Goal: Transaction & Acquisition: Download file/media

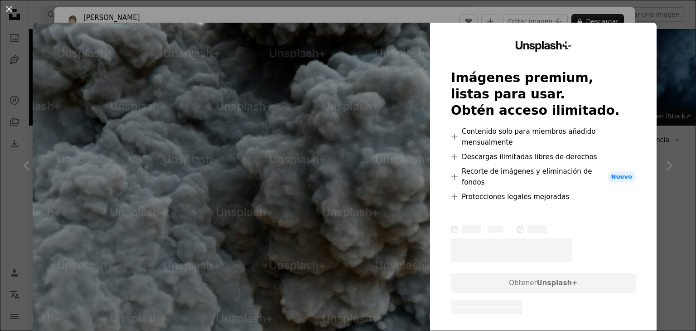
scroll to position [469, 0]
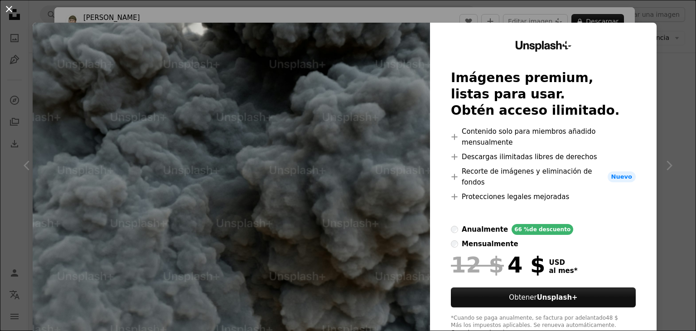
click at [14, 5] on button "An X shape" at bounding box center [9, 9] width 11 height 11
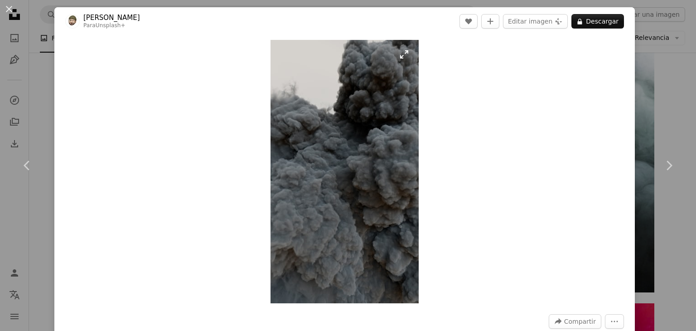
click at [314, 156] on img "Ampliar en esta imagen" at bounding box center [345, 171] width 148 height 263
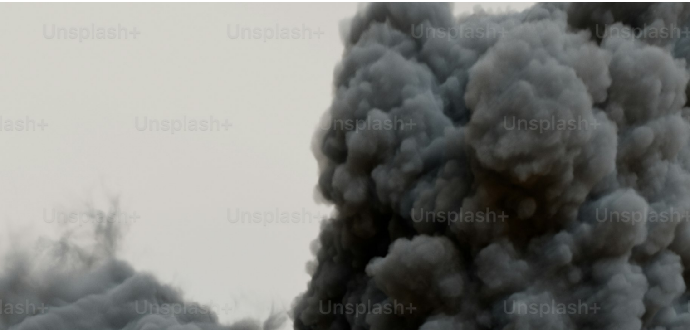
scroll to position [442, 0]
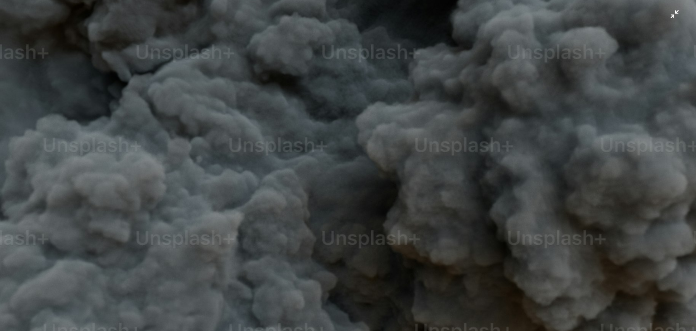
click at [314, 156] on img "Reducir el zoom en esta imagen" at bounding box center [348, 177] width 697 height 1240
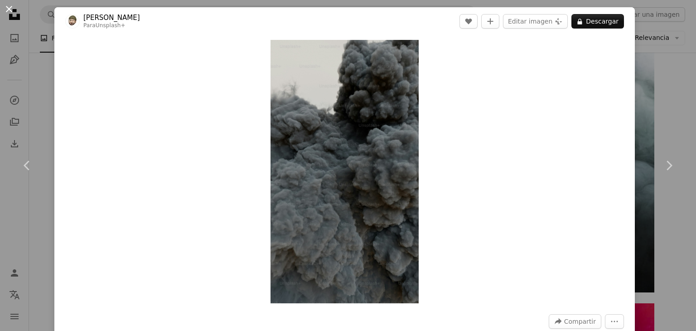
click at [11, 8] on button "An X shape" at bounding box center [9, 9] width 11 height 11
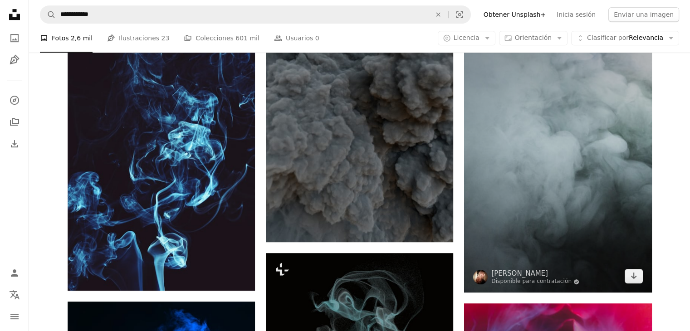
click at [608, 122] on img at bounding box center [557, 151] width 187 height 281
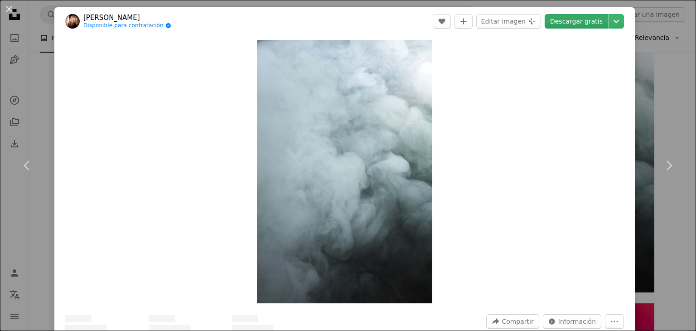
click at [570, 19] on link "Descargar gratis" at bounding box center [576, 21] width 63 height 15
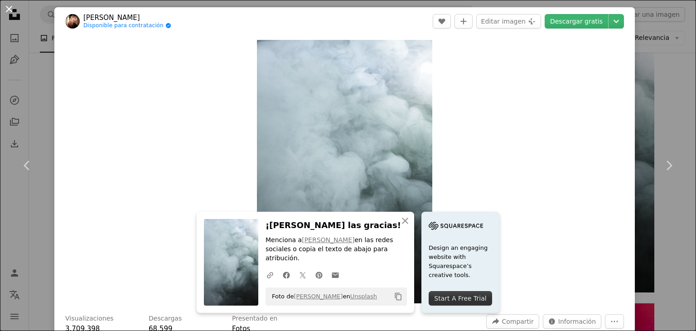
click at [13, 10] on button "An X shape" at bounding box center [9, 9] width 11 height 11
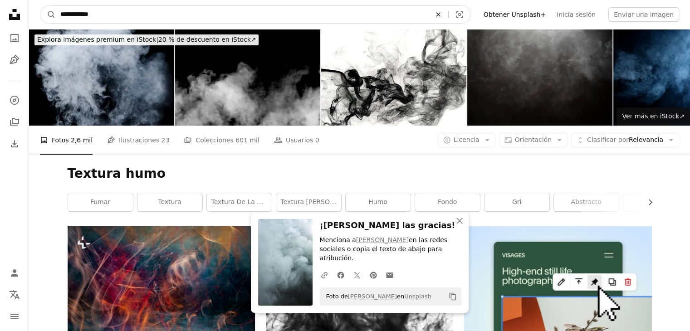
click at [448, 11] on icon "An X shape" at bounding box center [438, 14] width 20 height 7
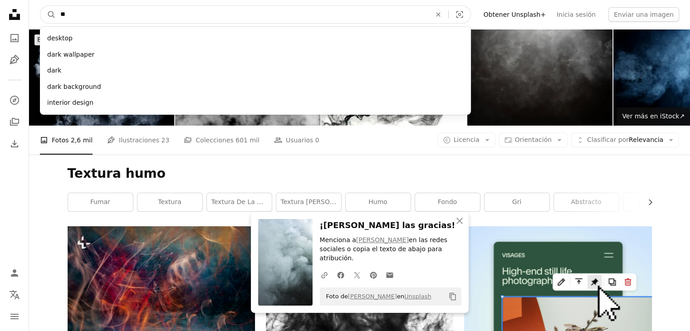
type input "*"
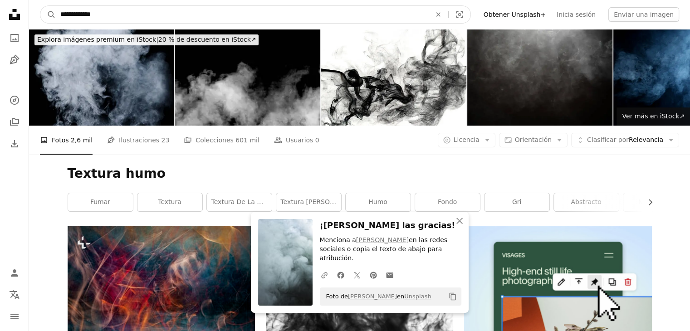
type input "**********"
click at [40, 6] on button "A magnifying glass" at bounding box center [47, 14] width 15 height 17
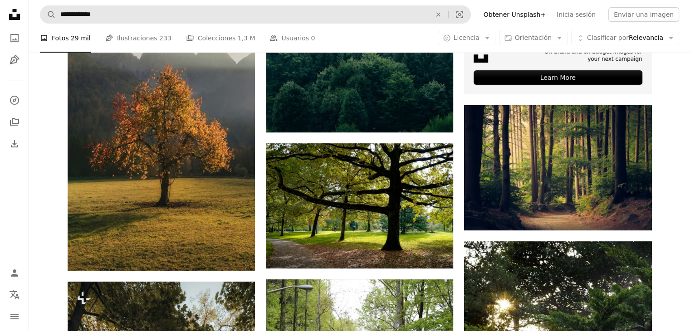
scroll to position [300, 0]
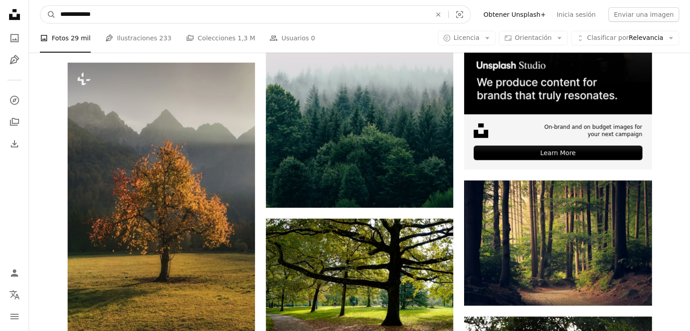
click at [224, 7] on input "**********" at bounding box center [242, 14] width 372 height 17
type input "**********"
click button "A magnifying glass" at bounding box center [47, 14] width 15 height 17
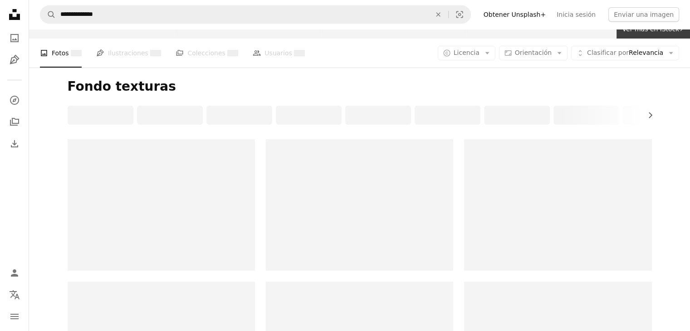
scroll to position [93, 0]
